Goal: Information Seeking & Learning: Check status

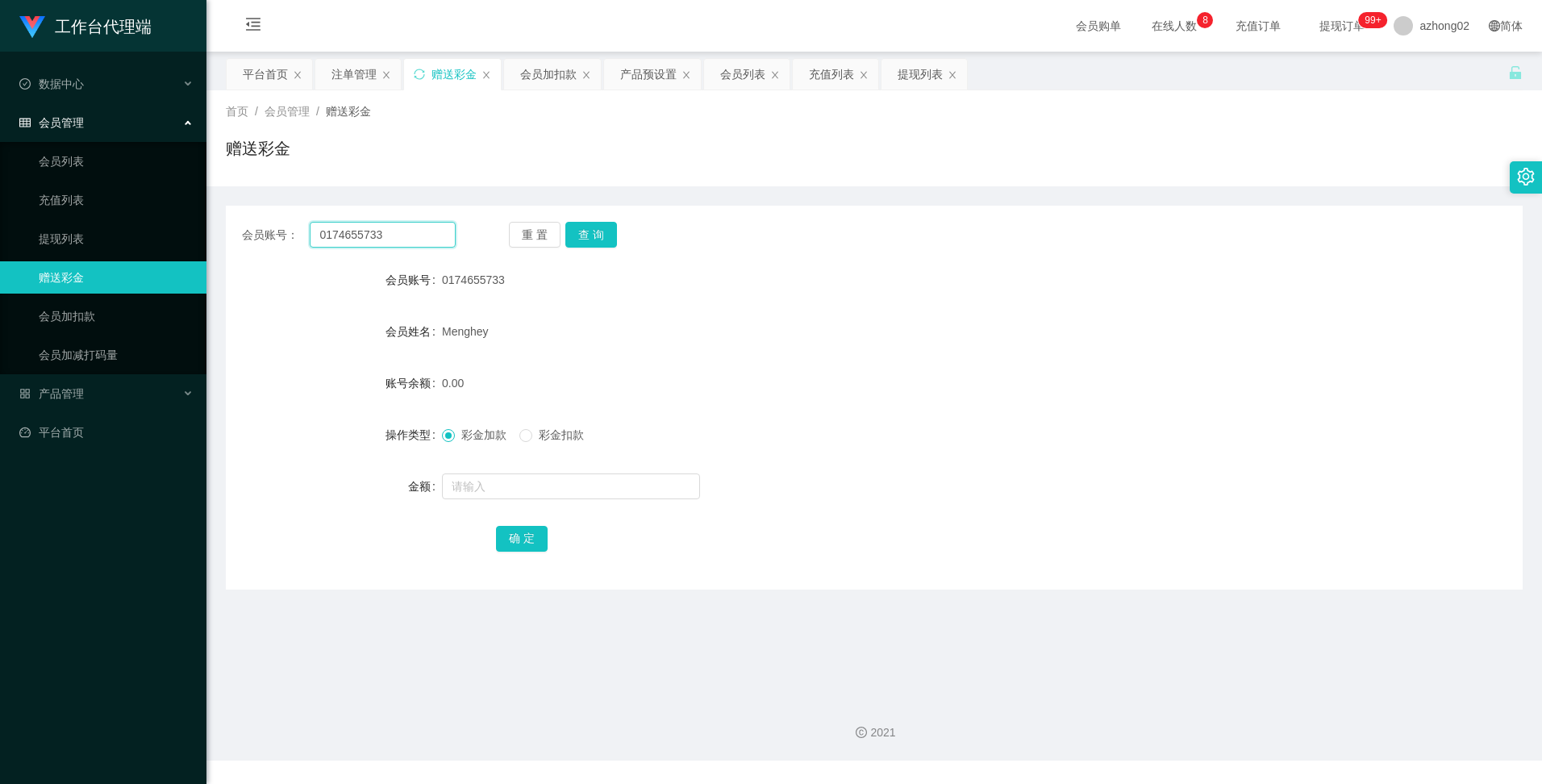
drag, startPoint x: 392, startPoint y: 236, endPoint x: 305, endPoint y: 225, distance: 87.7
click at [305, 225] on div "会员账号： 0174655733" at bounding box center [349, 234] width 214 height 26
paste input "TE04901"
type input "TE04901"
click at [585, 238] on button "查 询" at bounding box center [591, 234] width 52 height 26
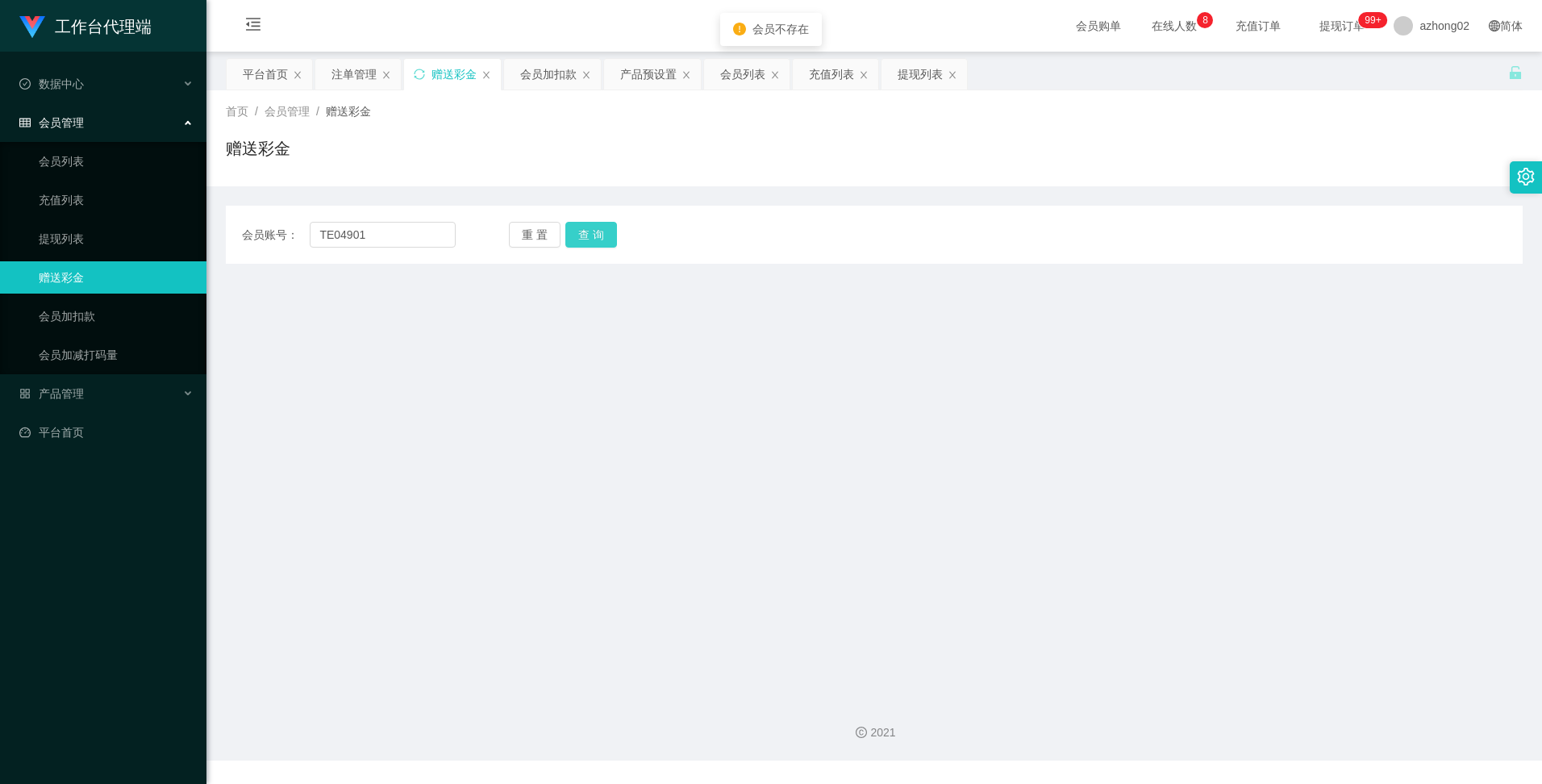
click at [585, 238] on button "查 询" at bounding box center [591, 234] width 52 height 26
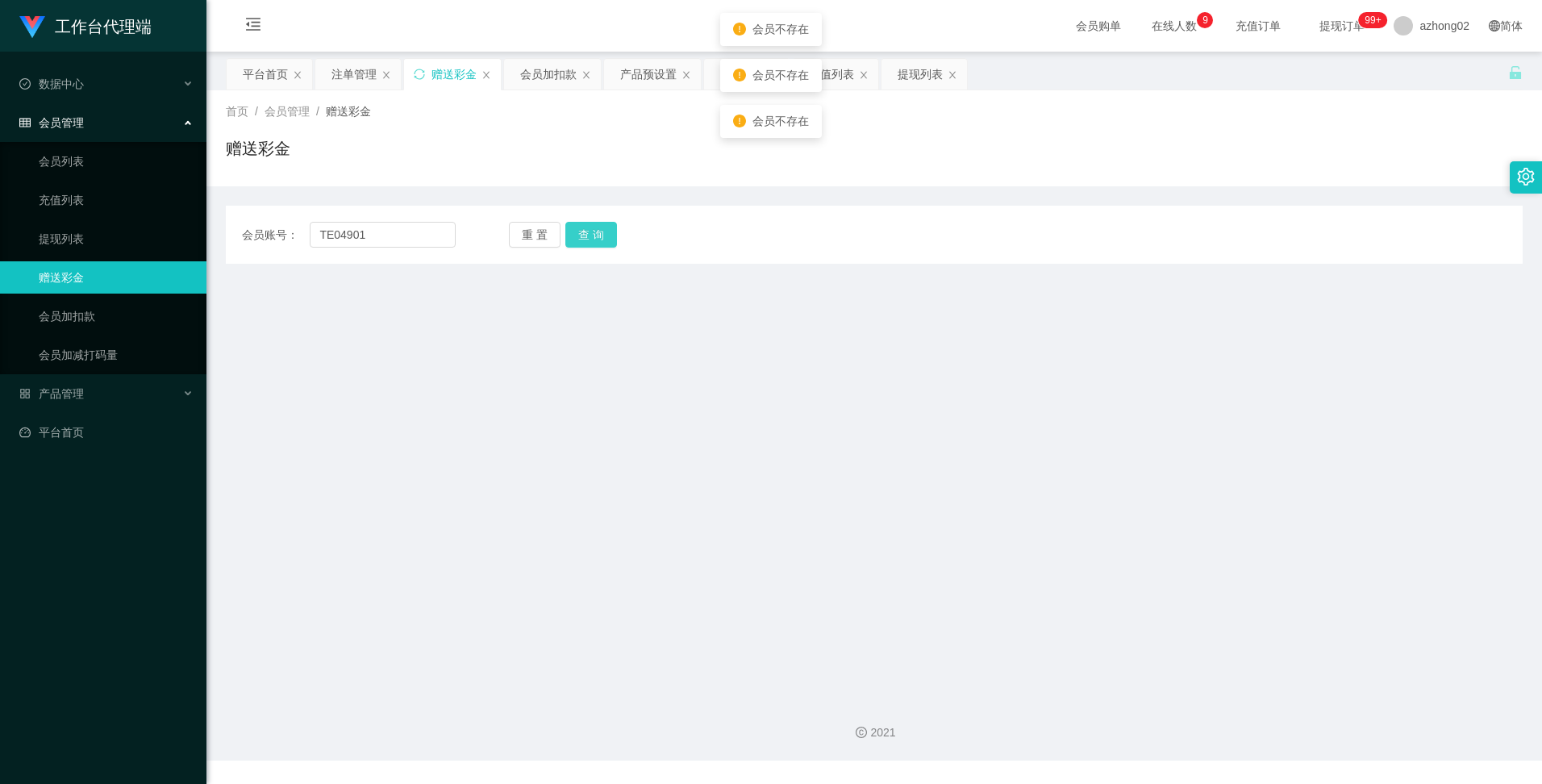
click at [585, 238] on button "查 询" at bounding box center [591, 234] width 52 height 26
click at [1426, 28] on span "azhong02" at bounding box center [1444, 25] width 50 height 52
click at [377, 233] on input "TE04901" at bounding box center [381, 234] width 145 height 26
click at [536, 236] on button "重 置" at bounding box center [534, 234] width 52 height 26
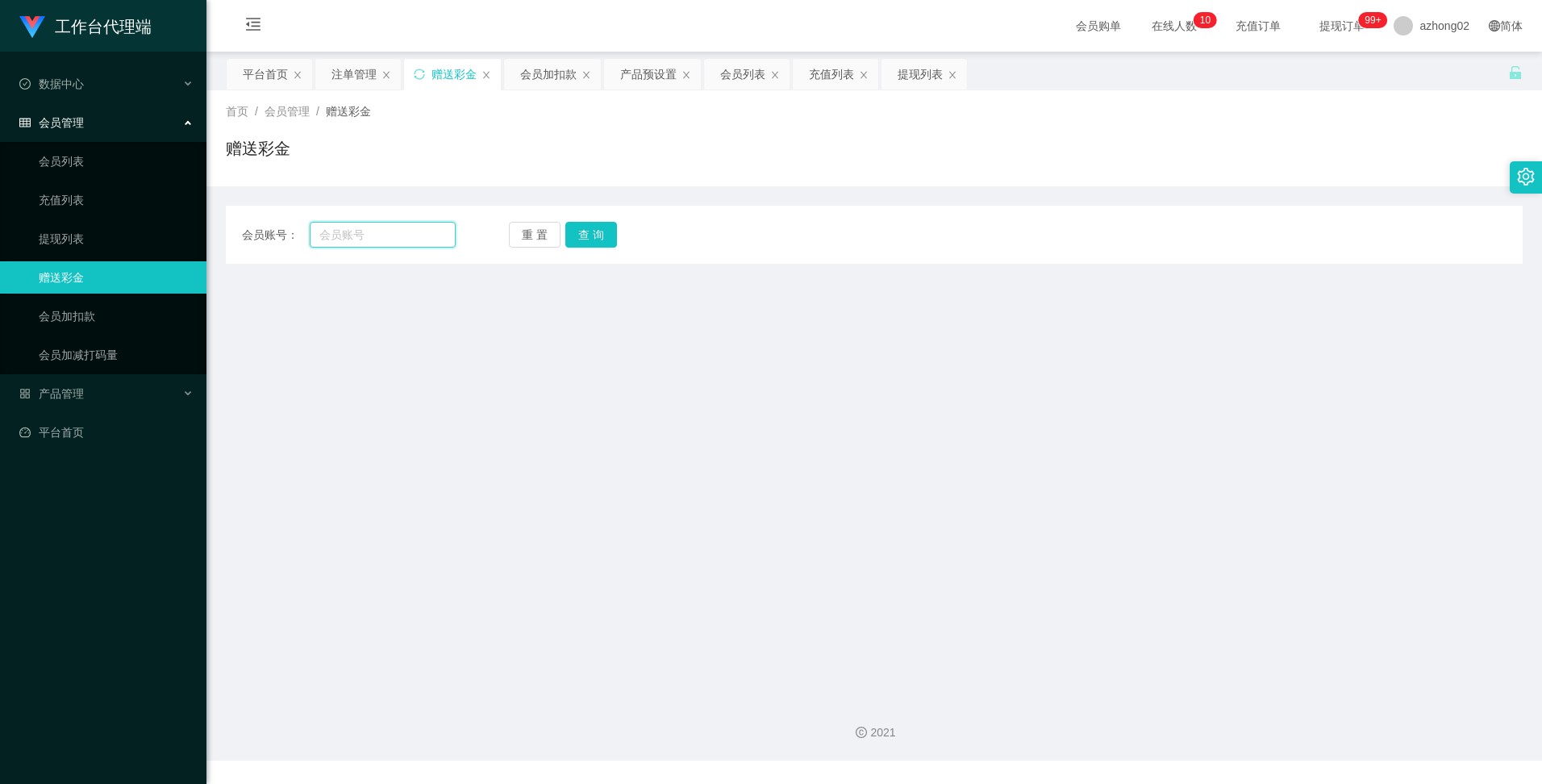
click at [363, 224] on input "text" at bounding box center [381, 234] width 145 height 26
paste input "TE04901"
type input "TE04901"
drag, startPoint x: 531, startPoint y: 225, endPoint x: 542, endPoint y: 225, distance: 11.0
click at [538, 225] on button "重 置" at bounding box center [534, 234] width 52 height 26
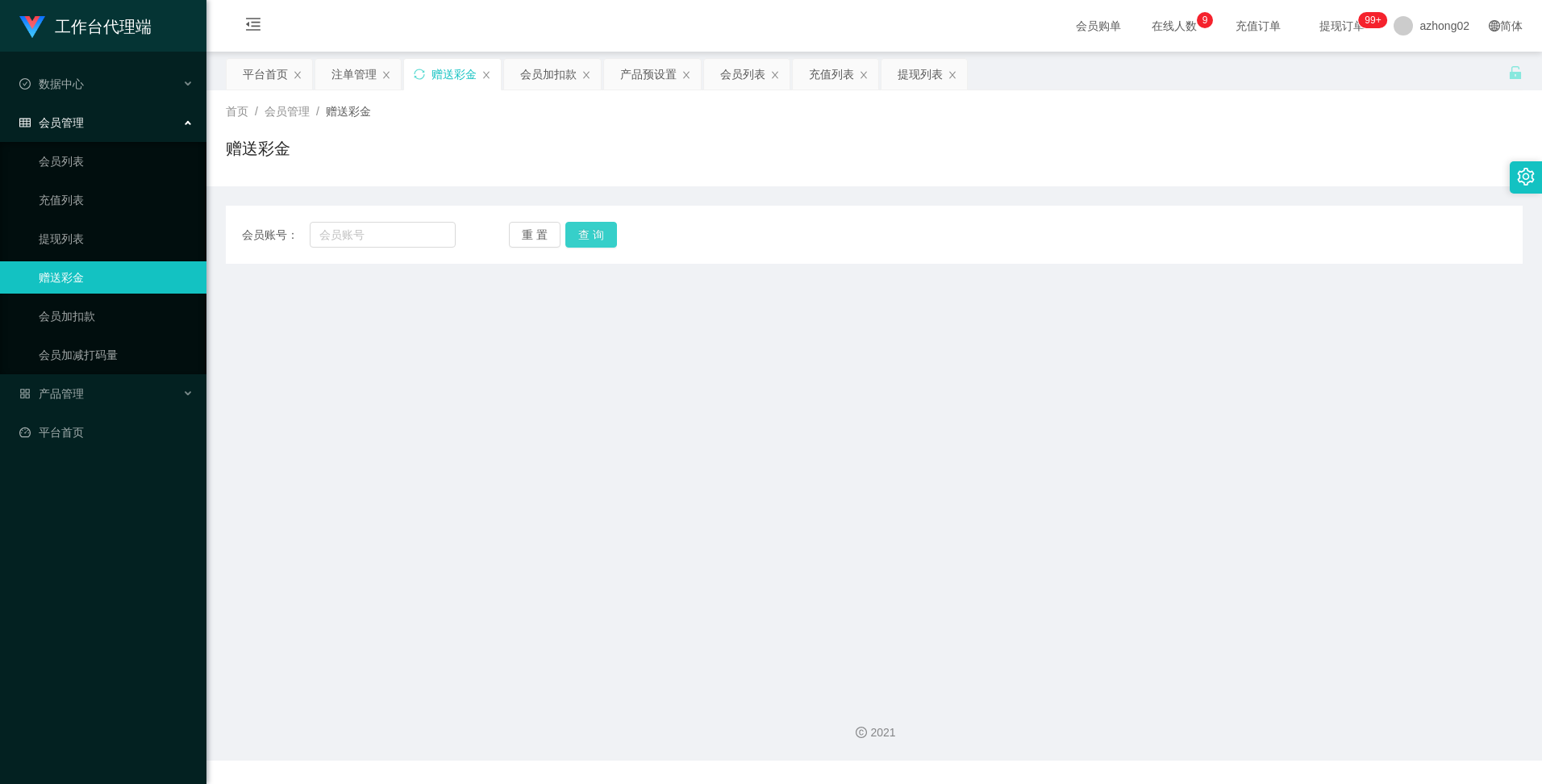
click at [591, 233] on button "查 询" at bounding box center [591, 234] width 52 height 26
click at [592, 233] on button "查 询" at bounding box center [591, 234] width 52 height 26
click at [365, 237] on input "text" at bounding box center [381, 234] width 145 height 26
paste input "TE04901"
click at [596, 228] on button "查 询" at bounding box center [591, 234] width 52 height 26
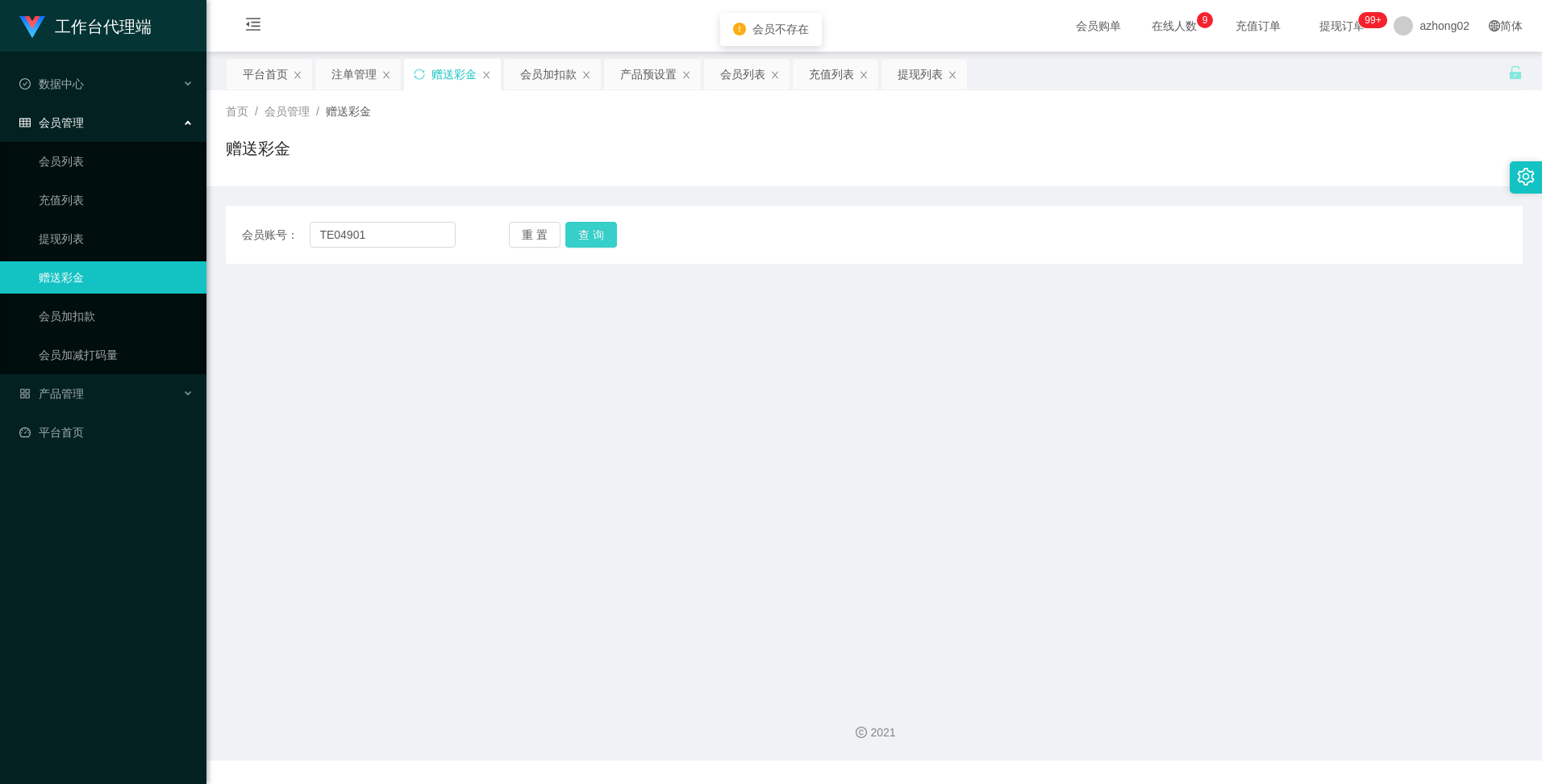
click at [596, 228] on button "查 询" at bounding box center [591, 234] width 52 height 26
click at [596, 228] on button "查 询" at bounding box center [599, 234] width 69 height 26
click at [596, 228] on div "重 置 查 询" at bounding box center [616, 234] width 214 height 26
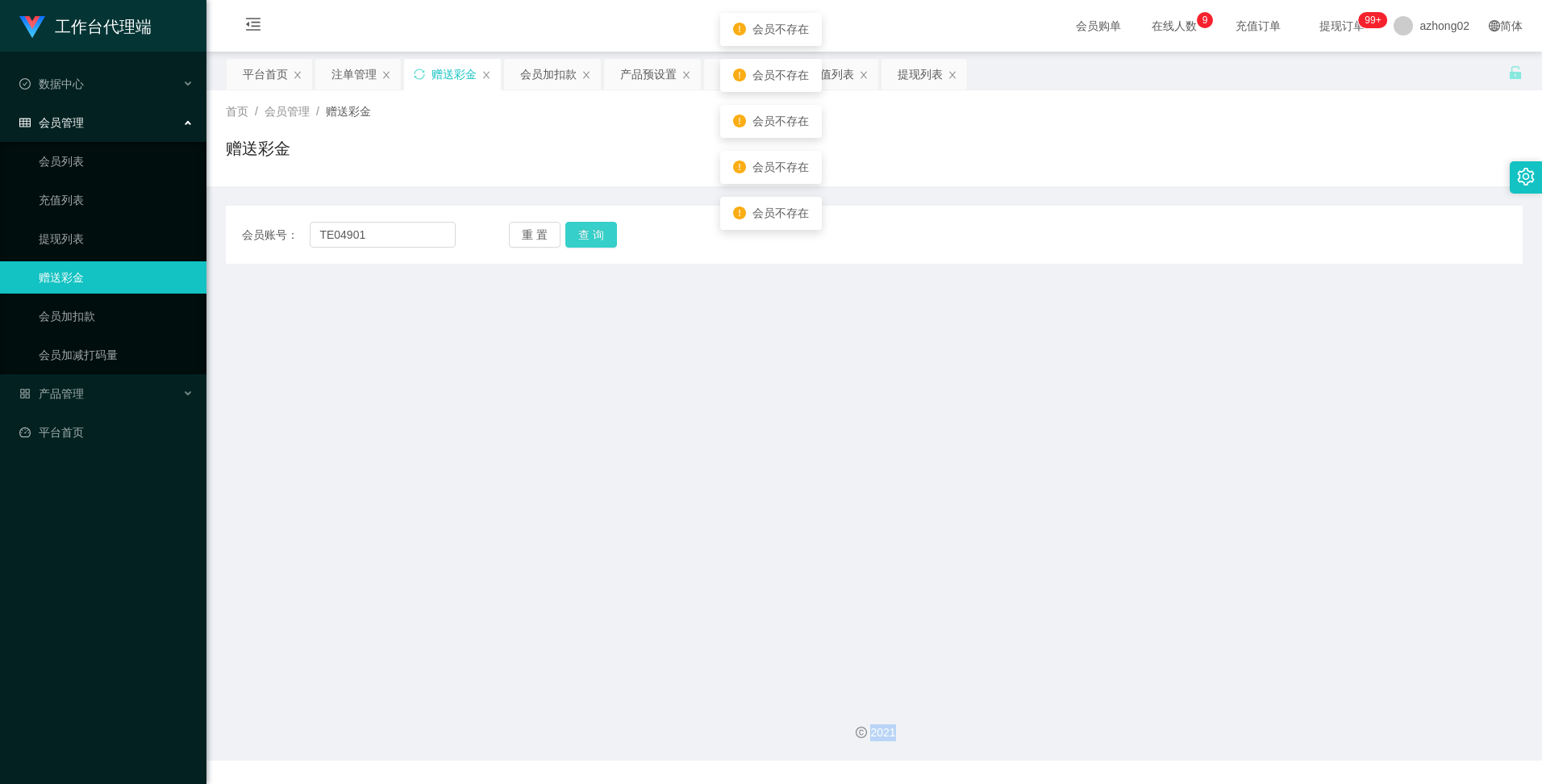
click at [596, 228] on button "查 询" at bounding box center [591, 234] width 52 height 26
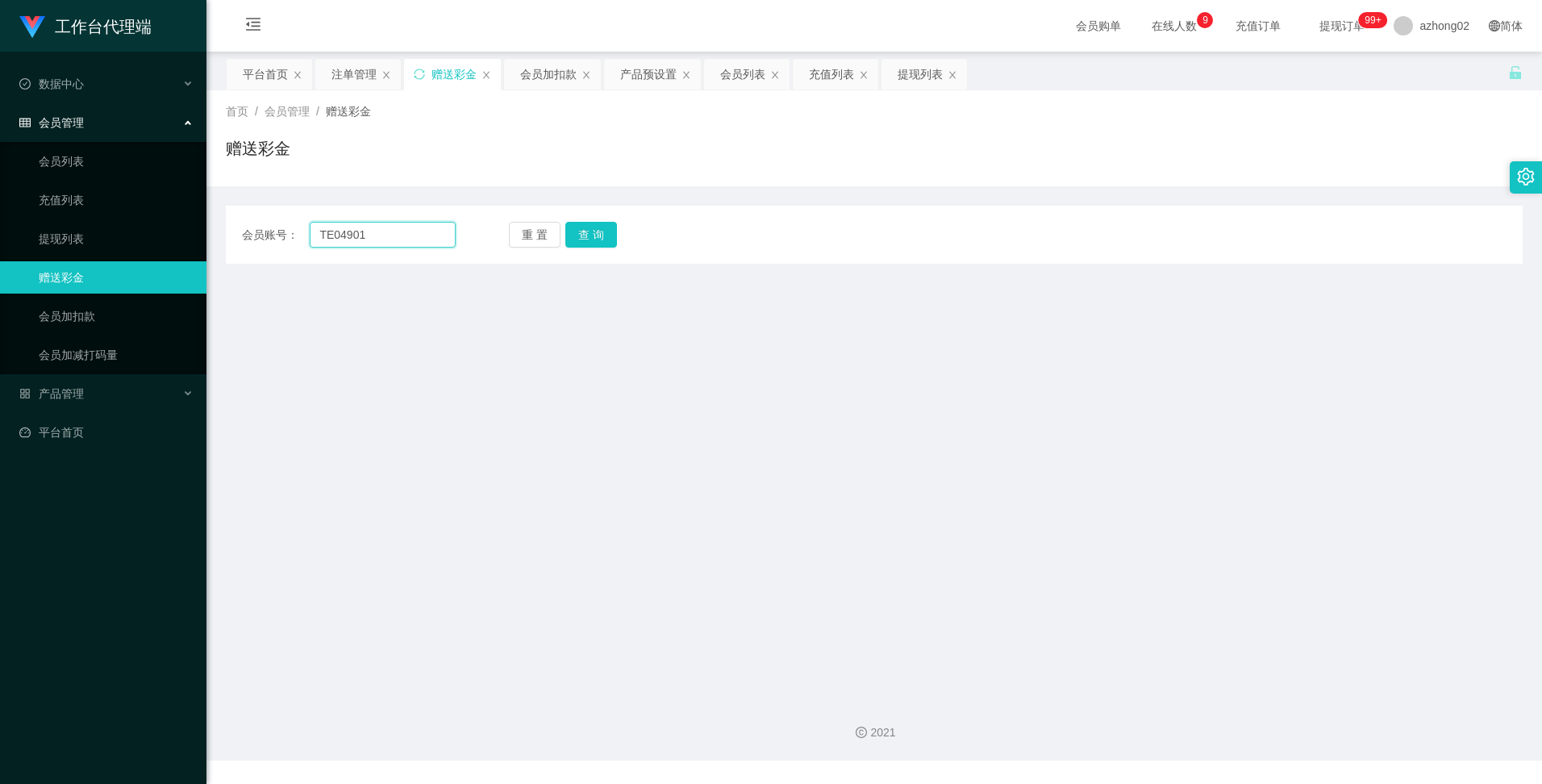
drag, startPoint x: 375, startPoint y: 228, endPoint x: 266, endPoint y: 234, distance: 109.2
click at [270, 231] on div "会员账号： TE04901" at bounding box center [349, 234] width 214 height 26
paste input "O"
type input "TEO4901"
click at [604, 239] on button "查 询" at bounding box center [591, 234] width 52 height 26
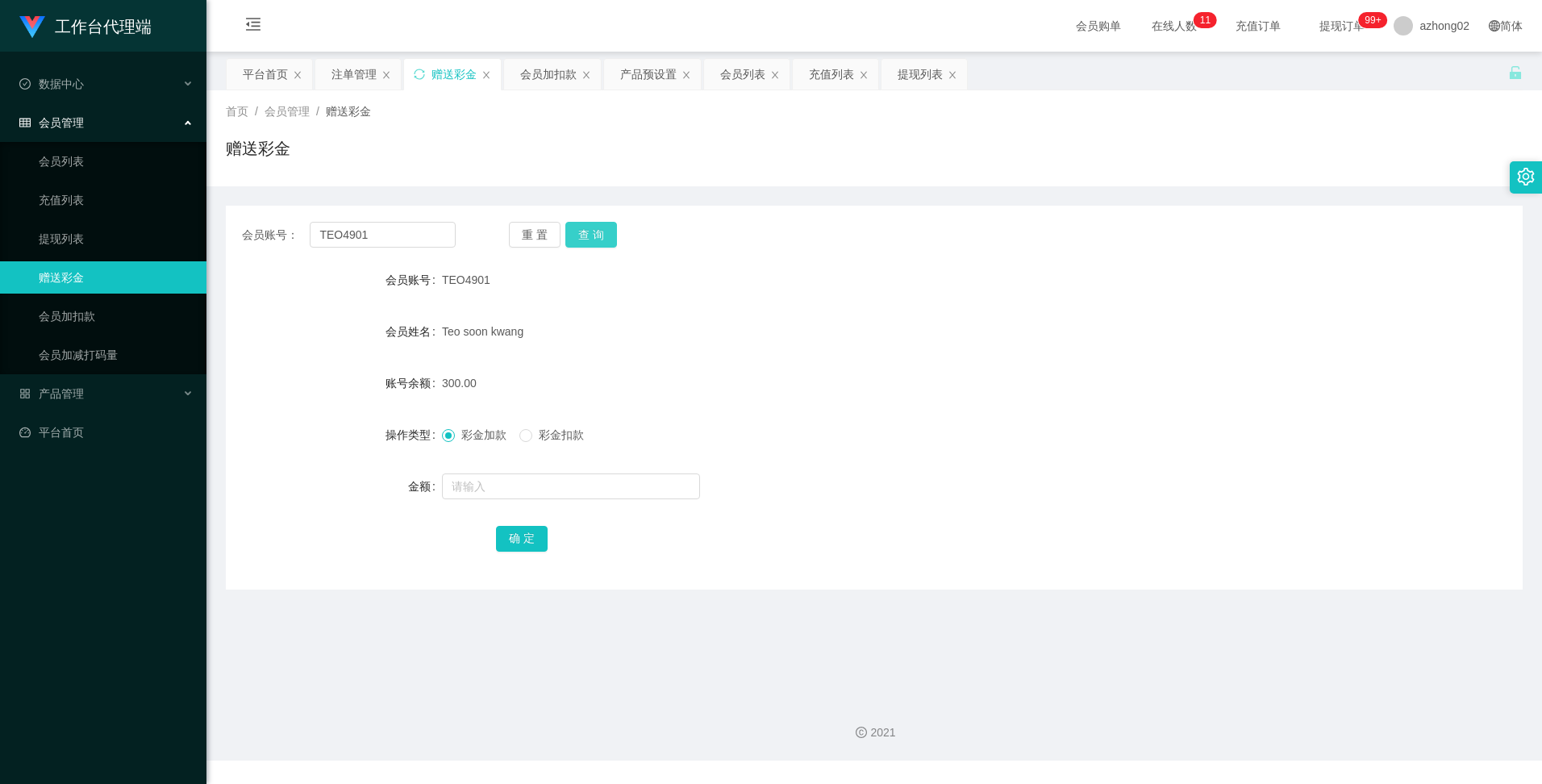
click at [586, 231] on button "查 询" at bounding box center [591, 234] width 52 height 26
